Goal: Task Accomplishment & Management: Manage account settings

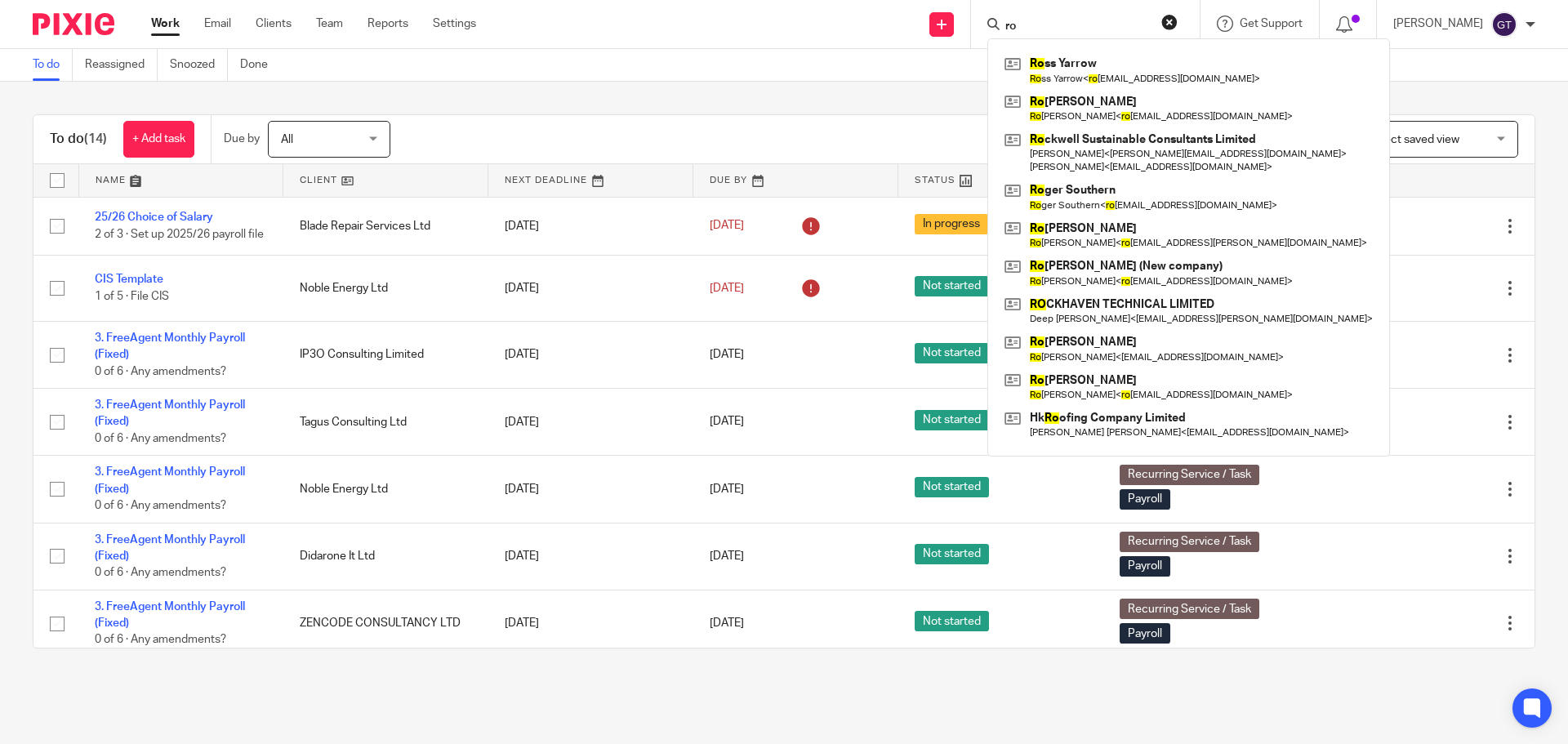
type input "r"
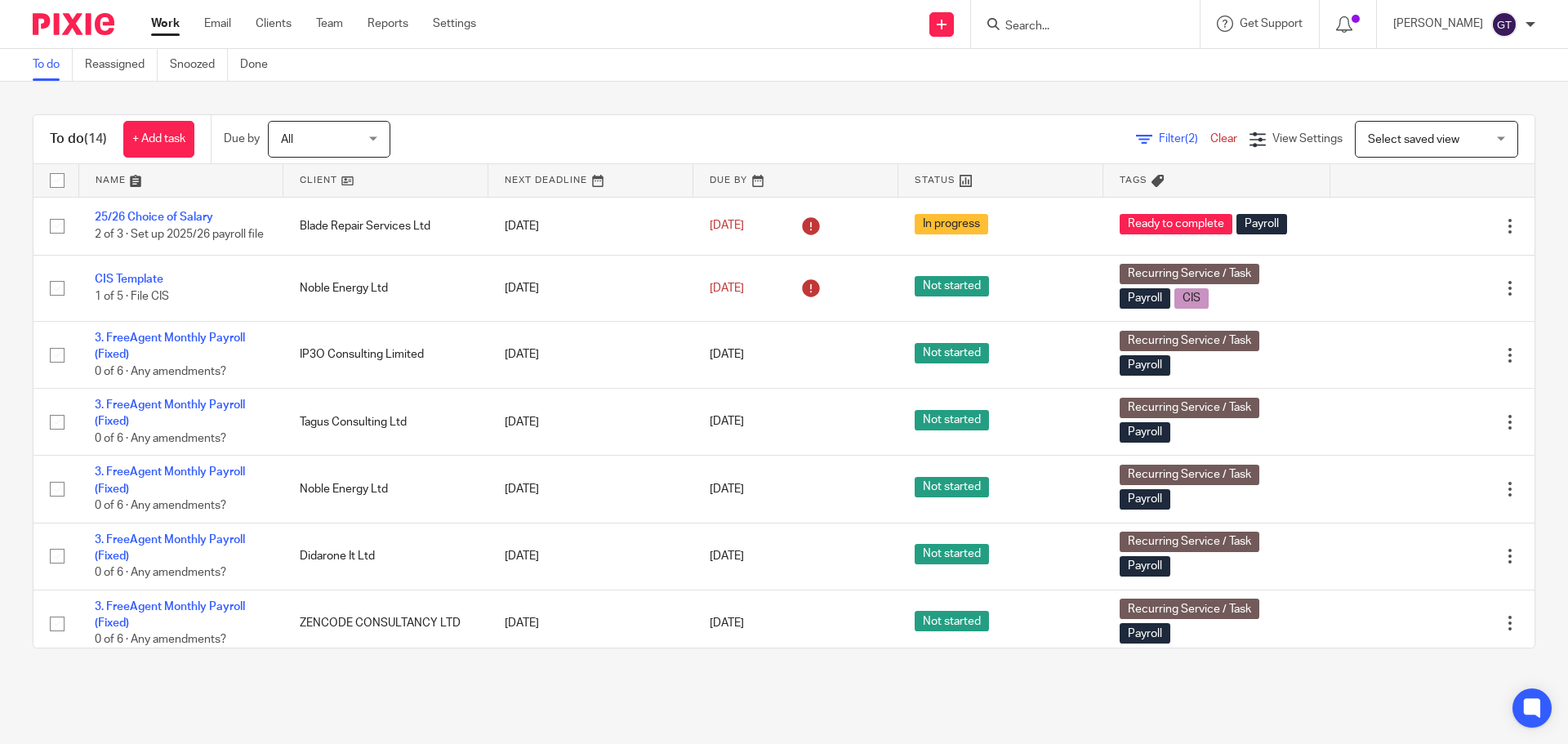
type input "y"
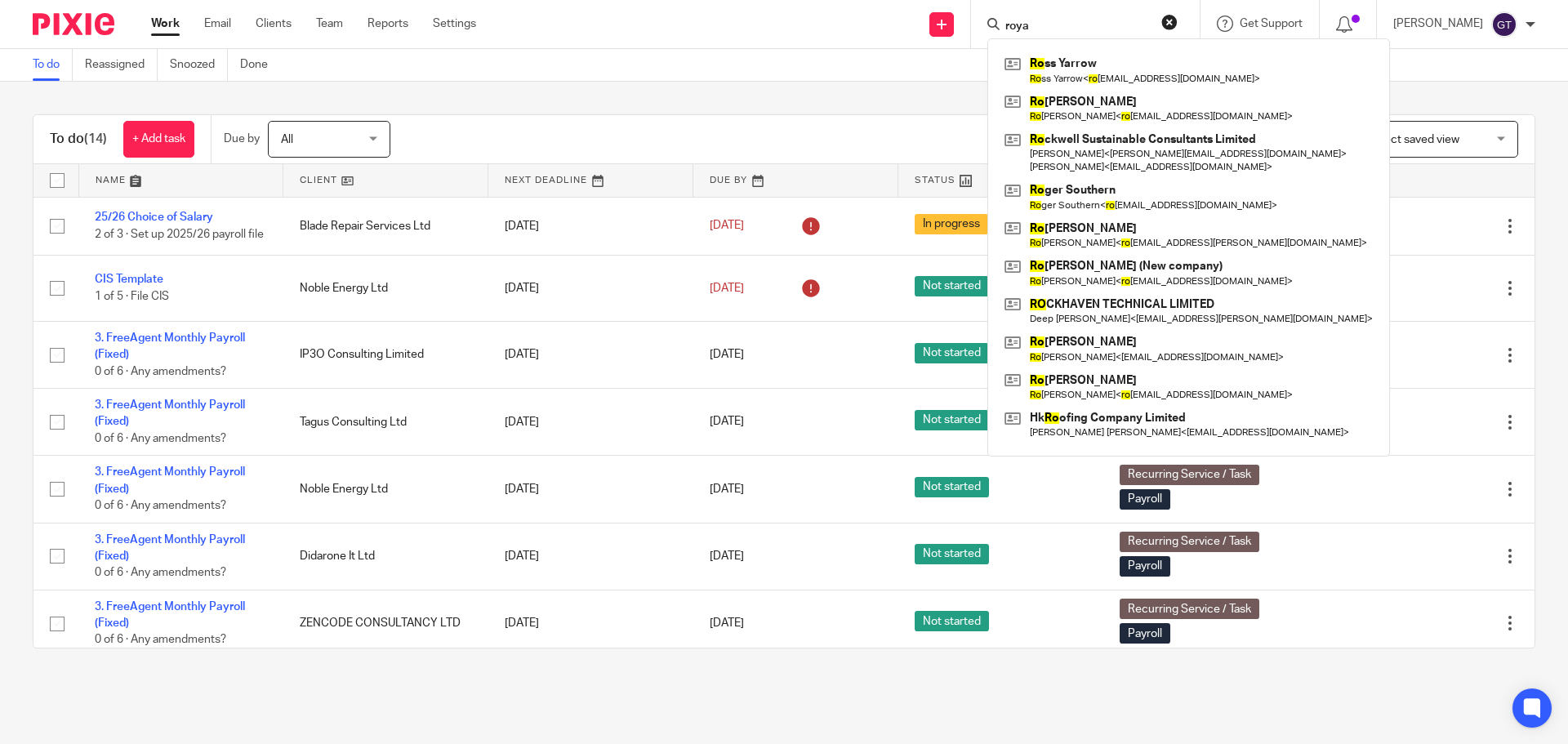
type input "royal"
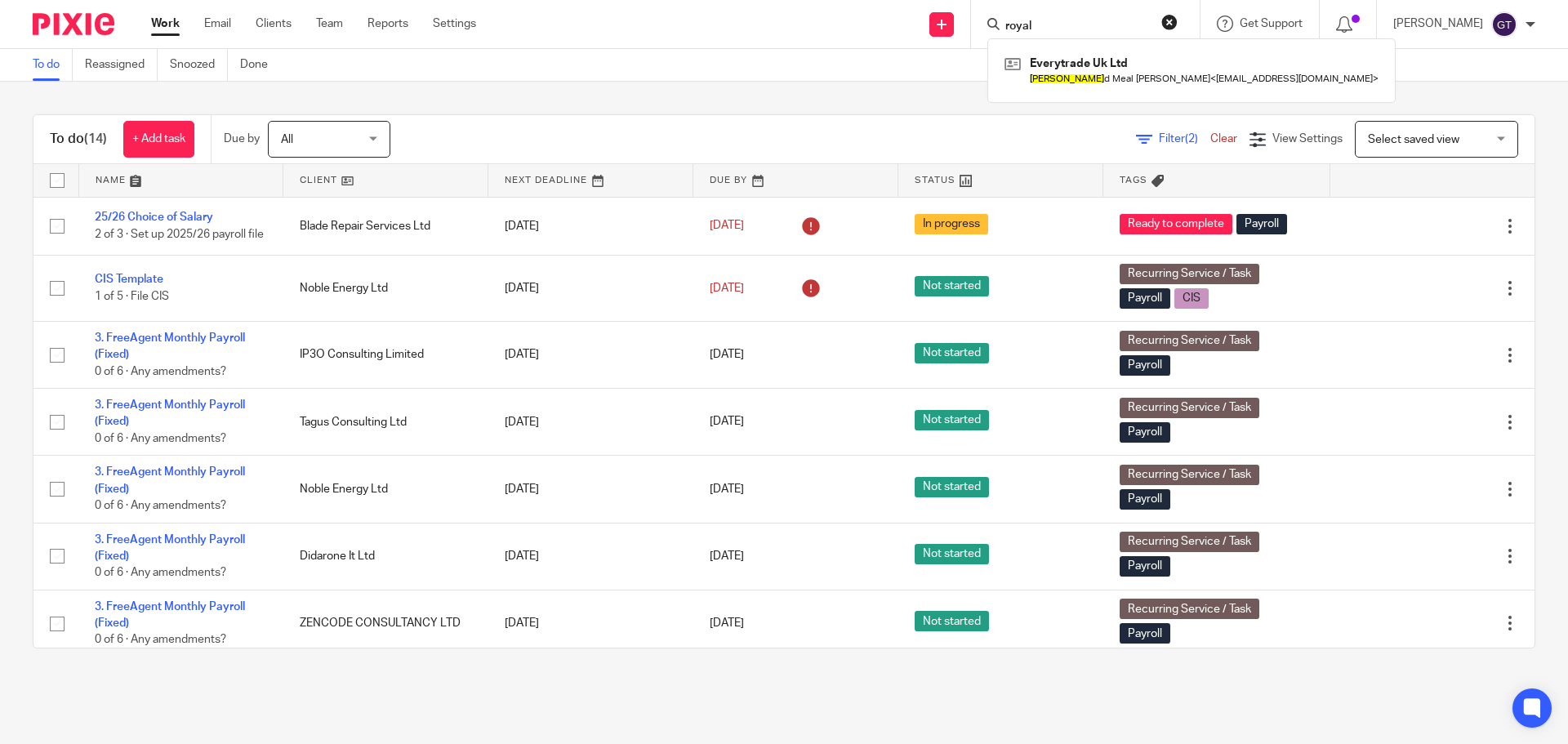
drag, startPoint x: 1096, startPoint y: 21, endPoint x: 994, endPoint y: 13, distance: 102.3
click at [994, 14] on div "royal Everytrade Uk Ltd Ronal d Meal Herriott < everytradeuk@outlook.com >" at bounding box center [1085, 24] width 229 height 48
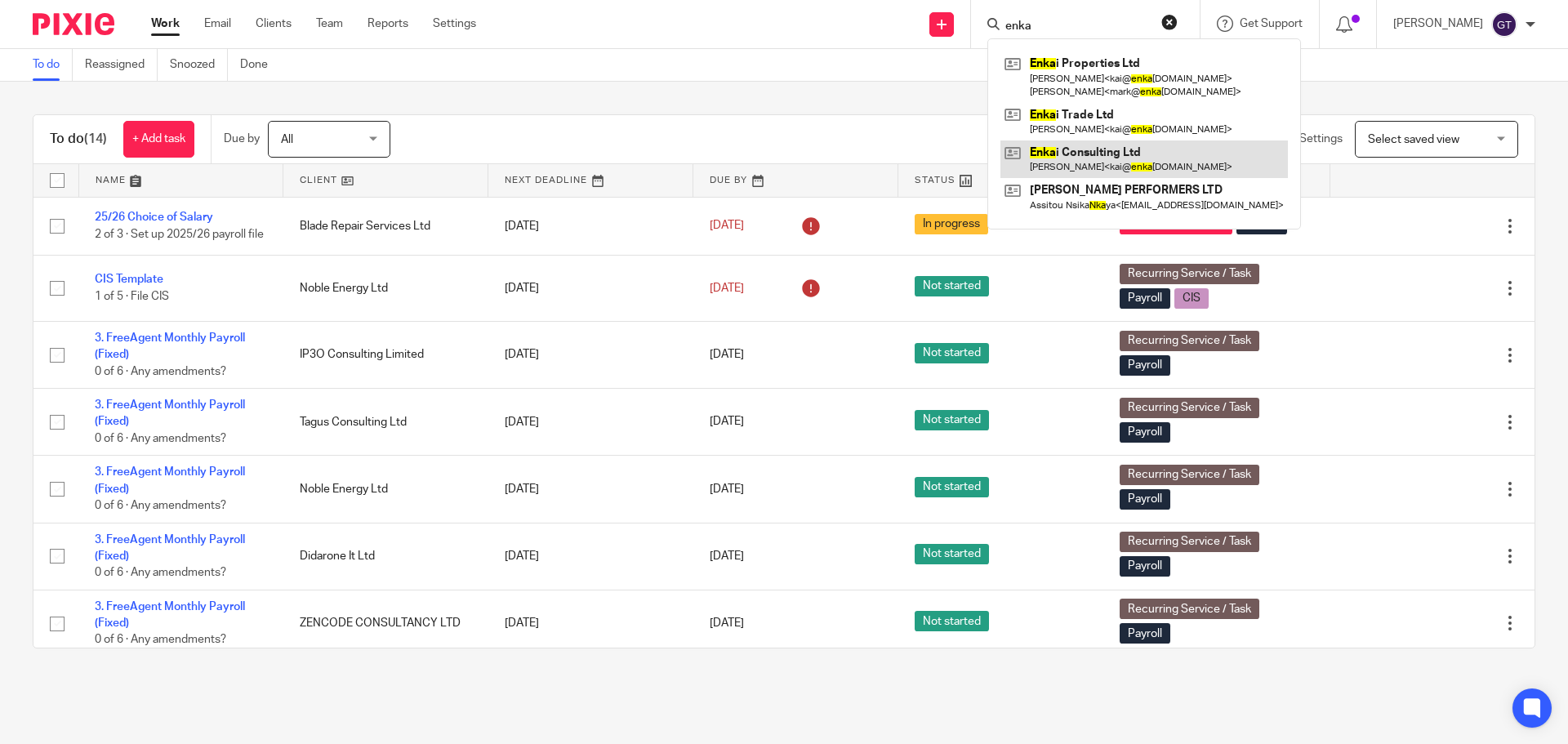
type input "enka"
click at [1098, 154] on link at bounding box center [1144, 159] width 287 height 37
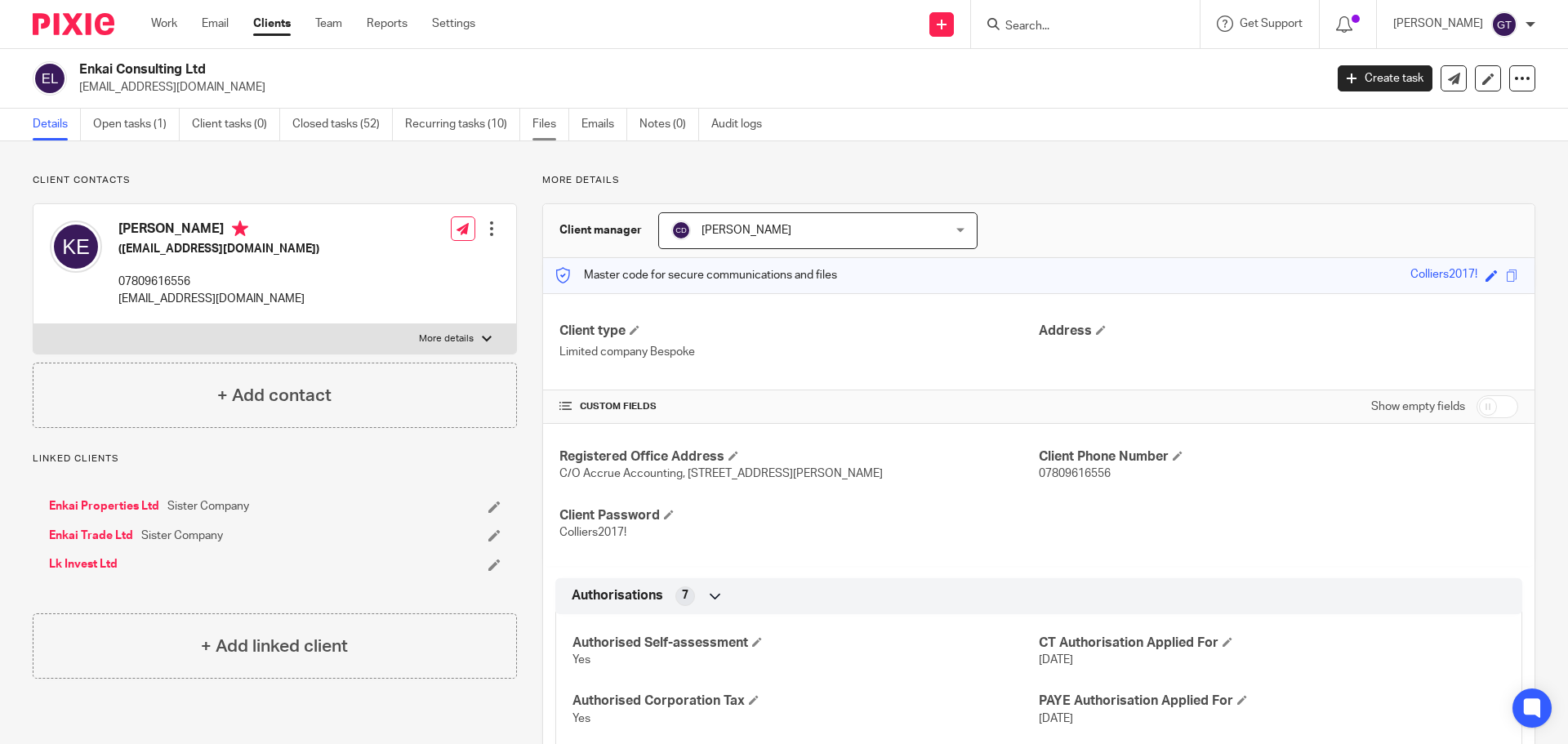
click at [554, 125] on link "Files" at bounding box center [551, 124] width 36 height 32
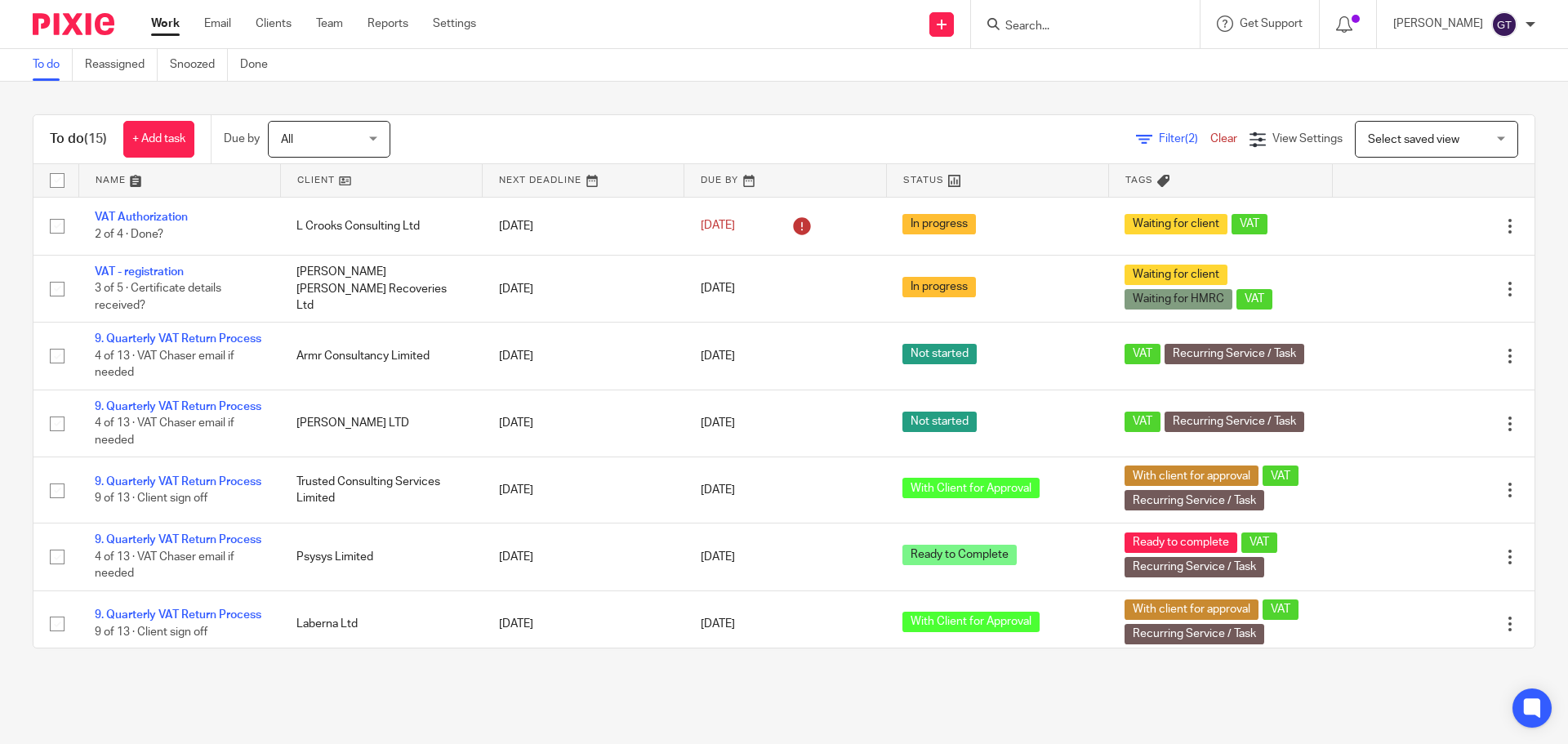
click at [1060, 26] on input "Search" at bounding box center [1077, 27] width 147 height 15
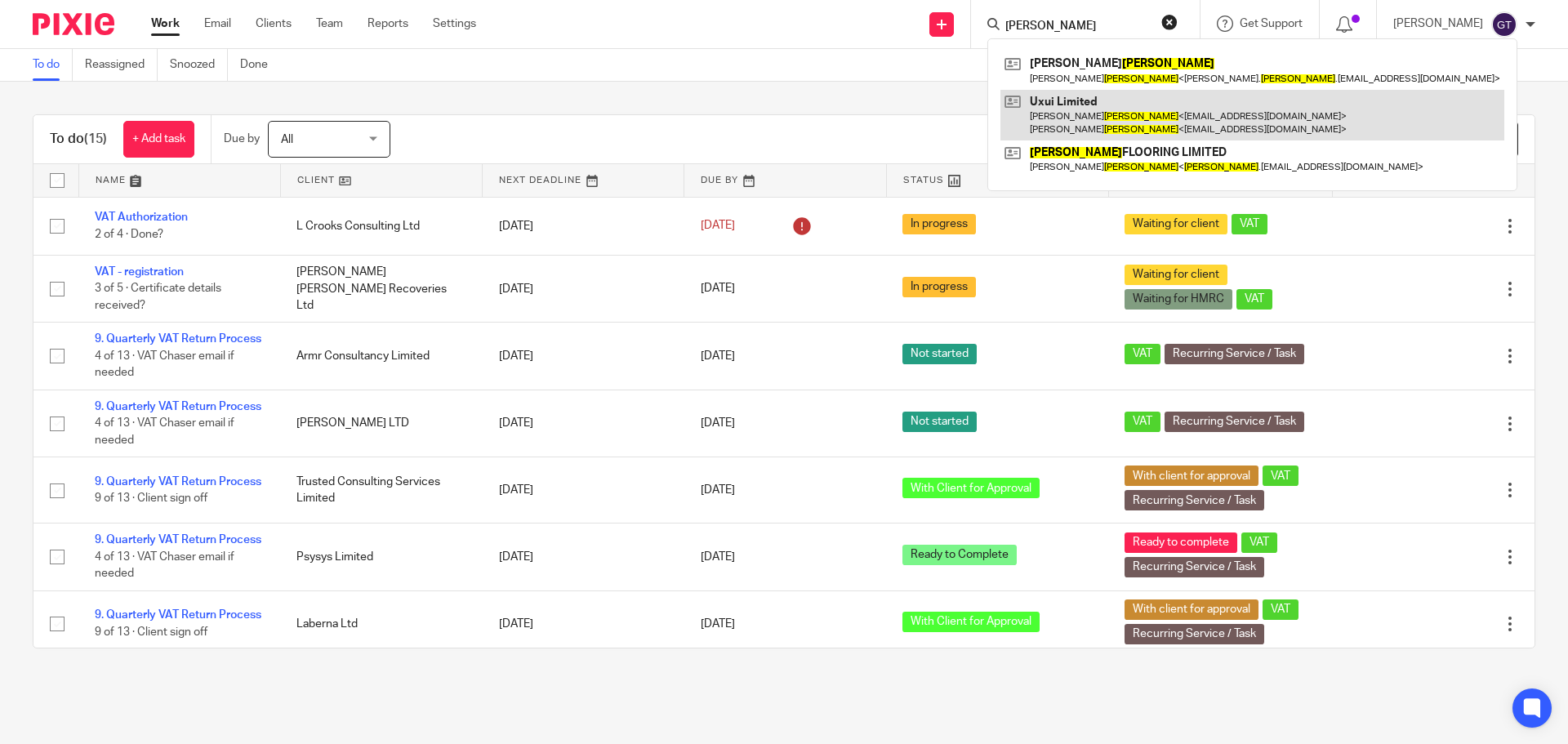
type input "yates"
click at [1083, 111] on link at bounding box center [1253, 115] width 504 height 51
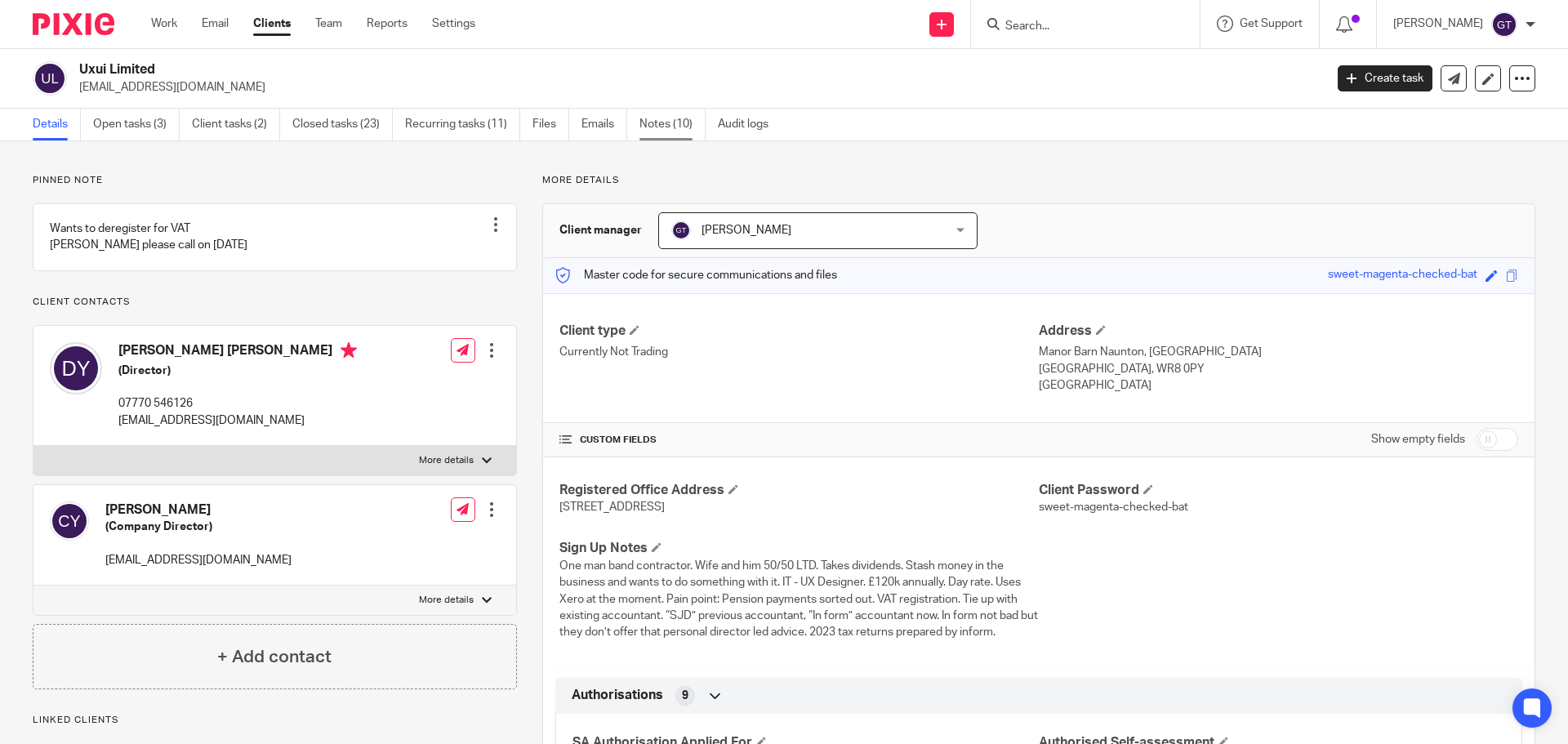
click at [673, 124] on link "Notes (10)" at bounding box center [673, 124] width 66 height 32
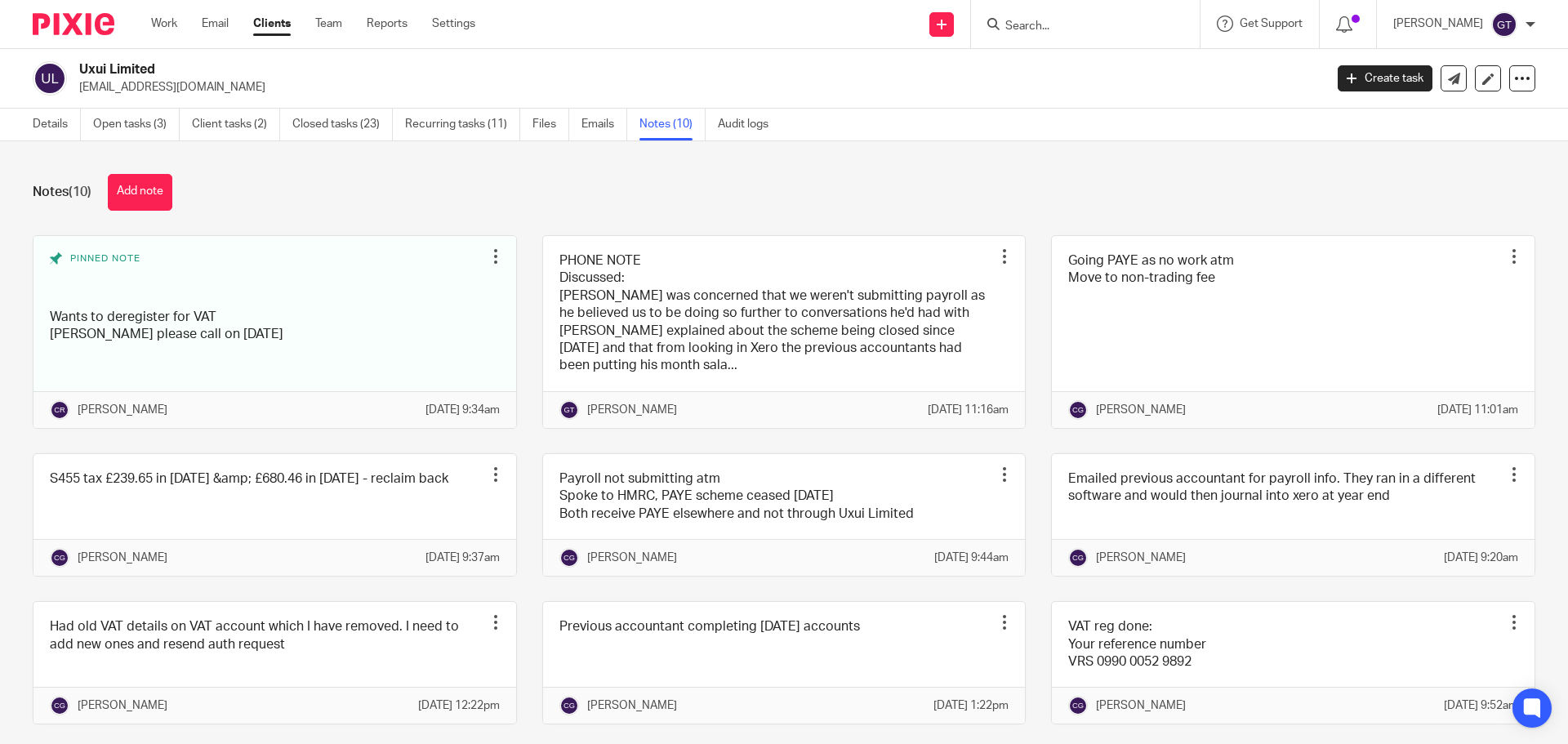
click at [140, 193] on button "Add note" at bounding box center [140, 192] width 65 height 36
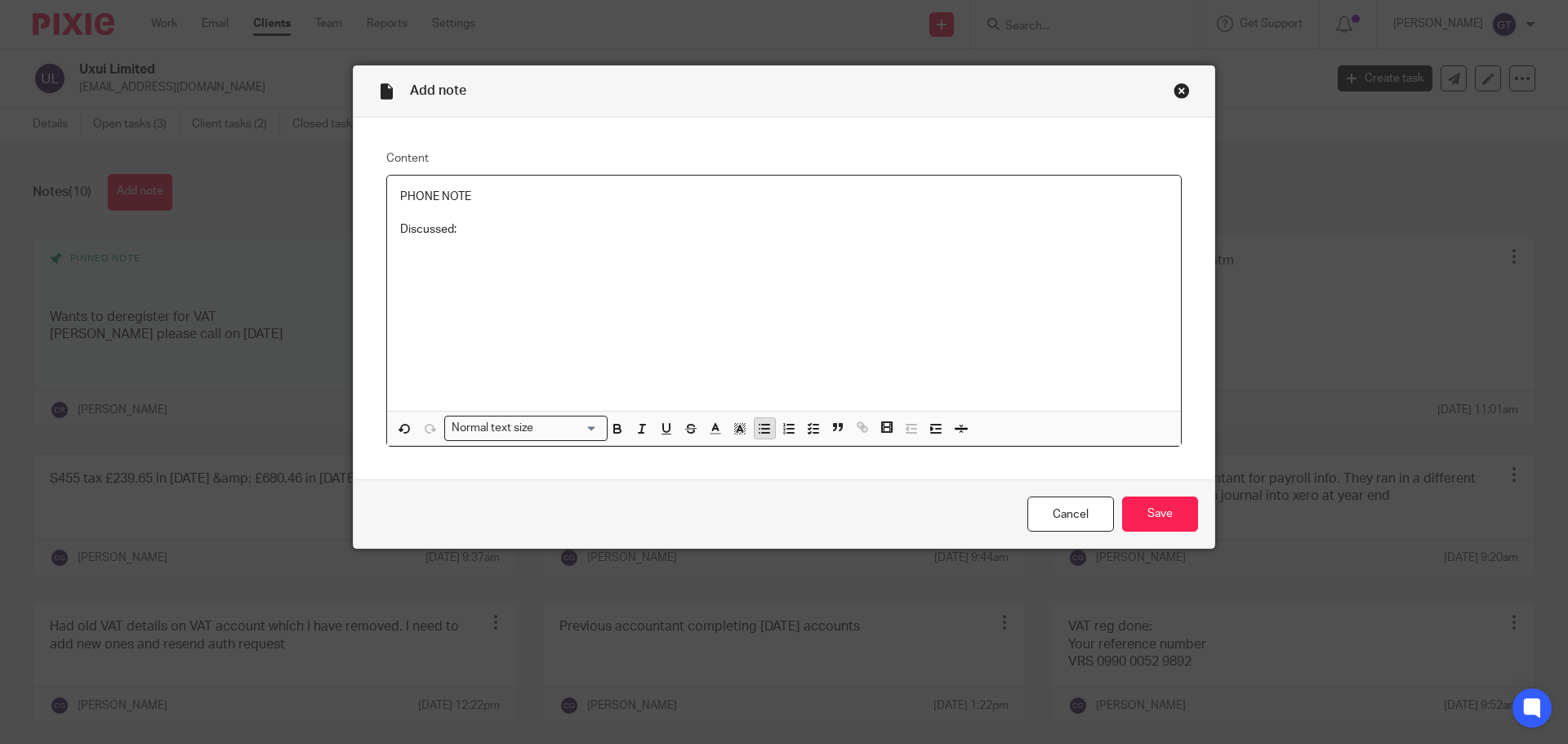
click at [760, 429] on line "button" at bounding box center [760, 429] width 0 height 0
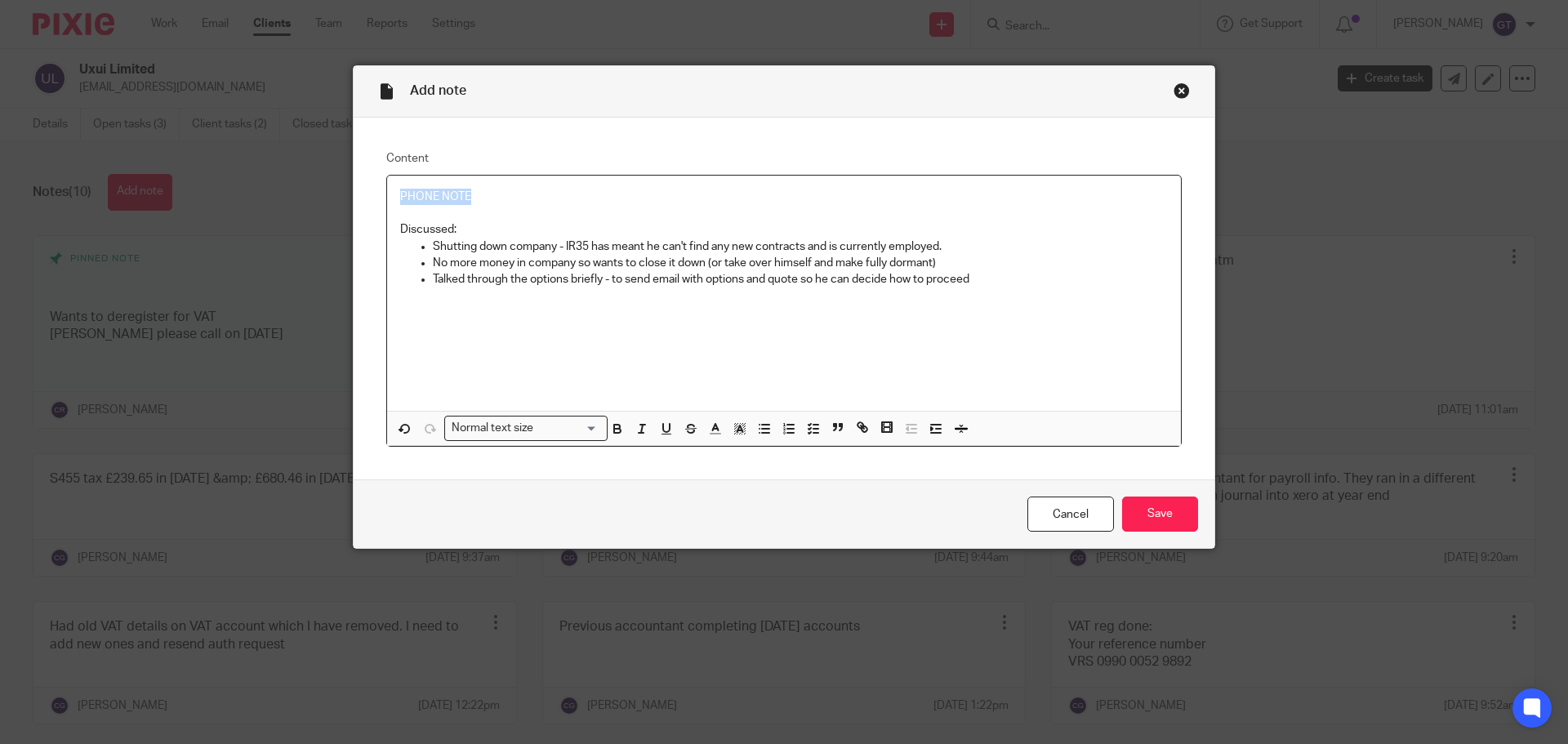
drag, startPoint x: 484, startPoint y: 198, endPoint x: 326, endPoint y: 197, distance: 158.0
click at [326, 197] on div "Add note Content PHONE NOTE Discussed: Shutting down company - IR35 has meant h…" at bounding box center [784, 372] width 1568 height 744
click at [1140, 522] on input "Save" at bounding box center [1161, 513] width 76 height 35
